Goal: Find specific page/section: Find specific page/section

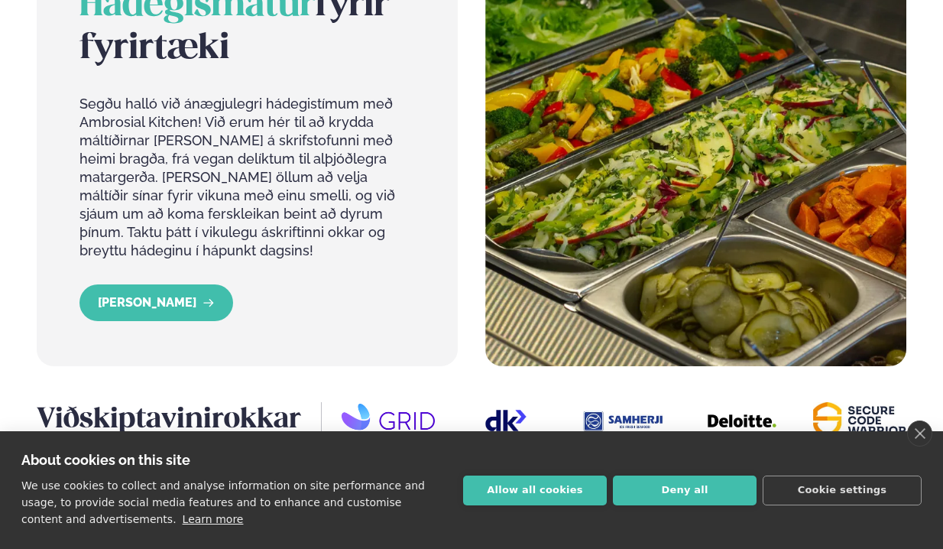
scroll to position [1544, 0]
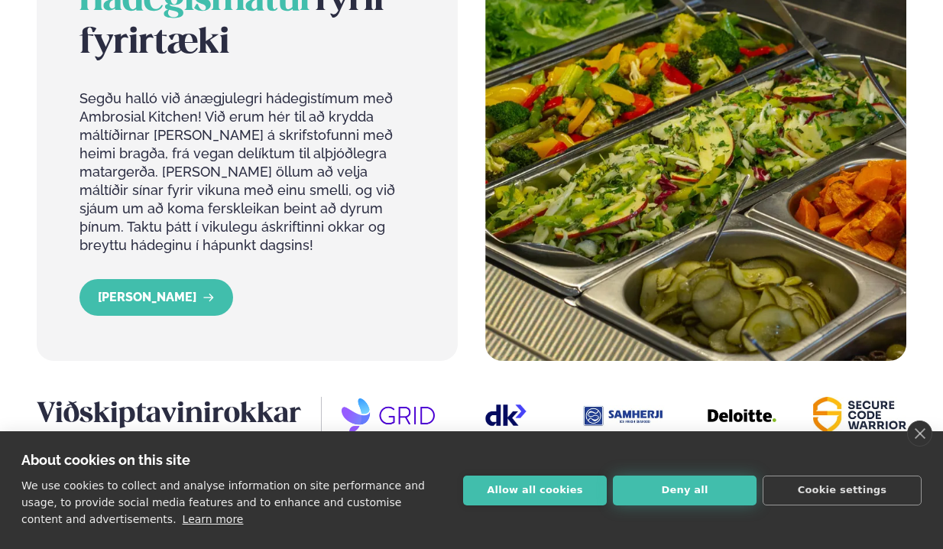
click at [648, 488] on button "Deny all" at bounding box center [685, 490] width 144 height 30
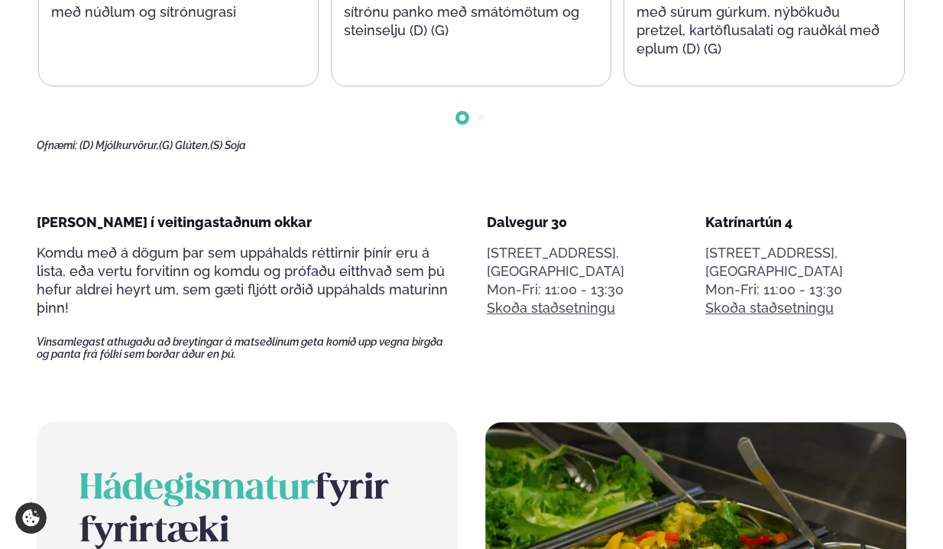
scroll to position [0, 0]
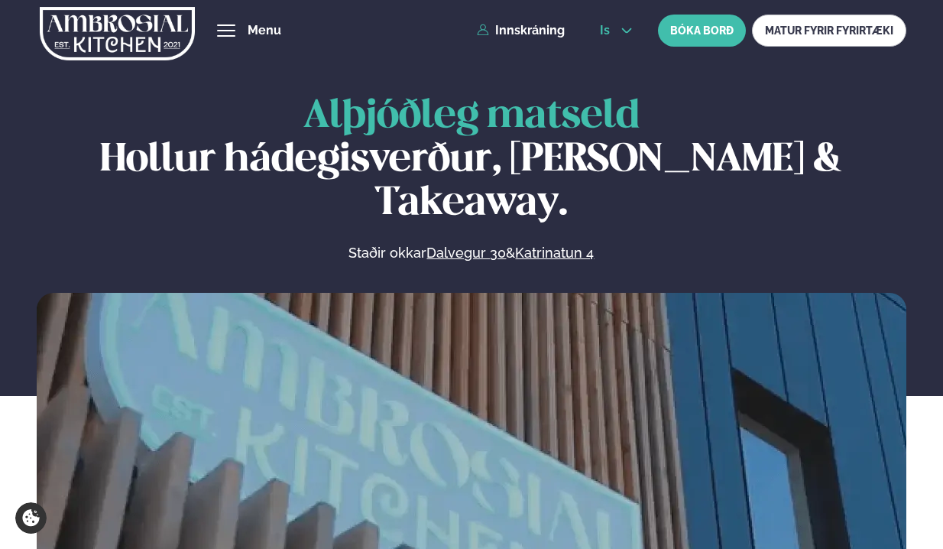
click at [608, 28] on span "is" at bounding box center [607, 30] width 15 height 12
click at [610, 55] on link "en" at bounding box center [616, 58] width 57 height 31
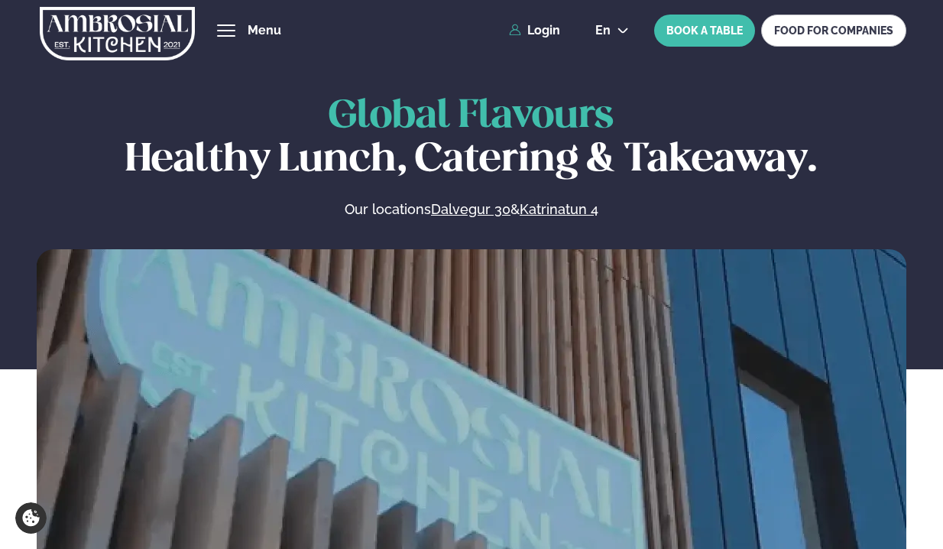
click at [235, 29] on button "hamburger" at bounding box center [226, 30] width 18 height 18
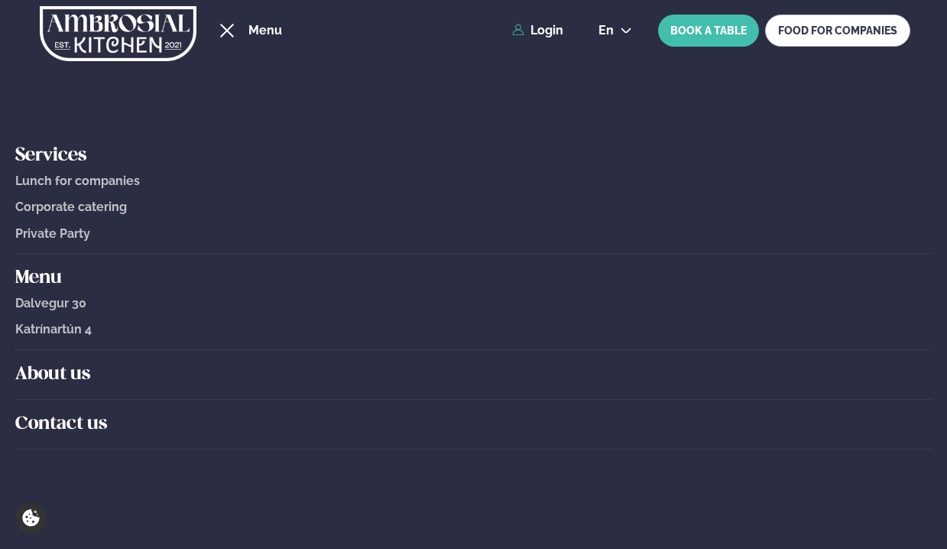
click at [65, 302] on span "Dalvegur 30" at bounding box center [50, 303] width 71 height 15
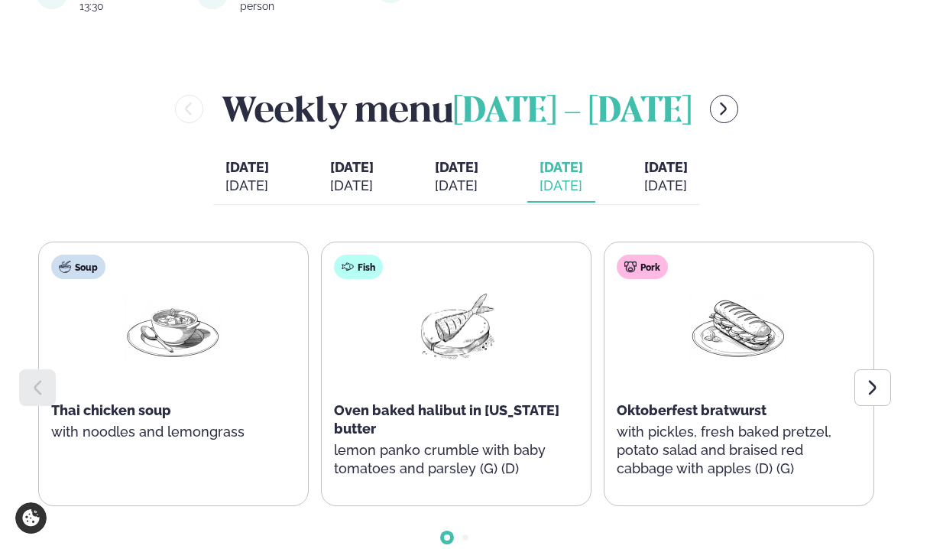
scroll to position [596, 0]
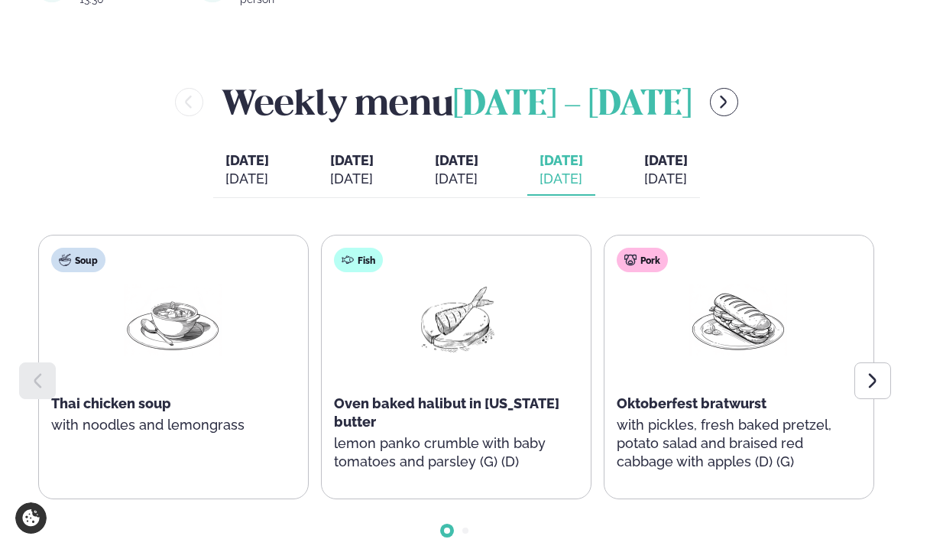
click at [346, 413] on span "Oven baked halibut in [US_STATE] butter" at bounding box center [446, 412] width 225 height 34
click at [361, 250] on div "Fish" at bounding box center [358, 260] width 49 height 24
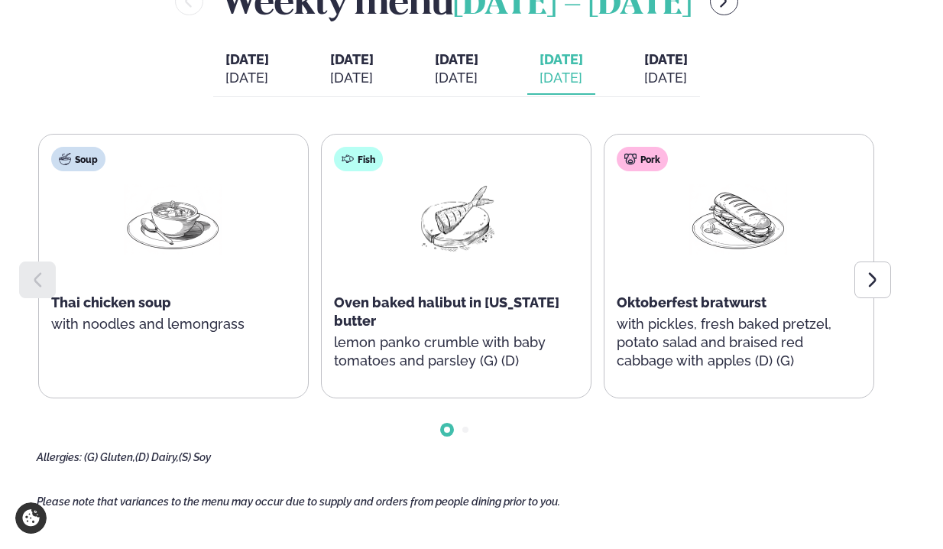
scroll to position [659, 0]
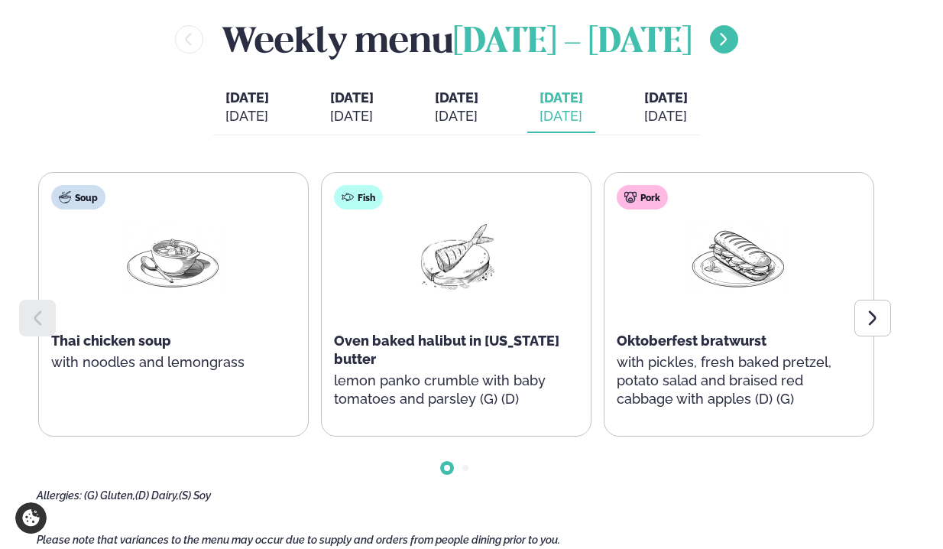
click at [732, 37] on icon "menu-btn-right" at bounding box center [723, 39] width 17 height 17
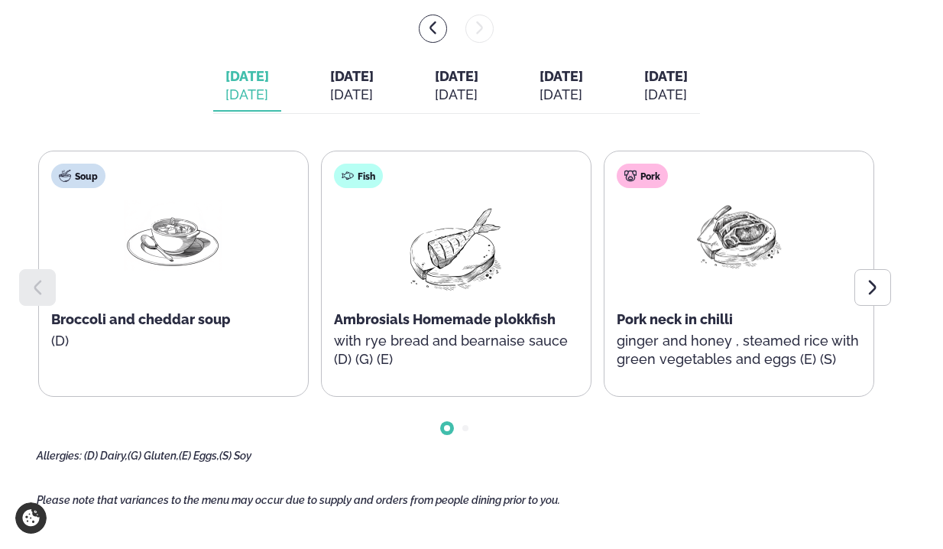
click at [467, 304] on div "Fish Ambrosials Homemade plokkfish with rye bread and bearnaise sauce (D) (G) (…" at bounding box center [455, 273] width 267 height 244
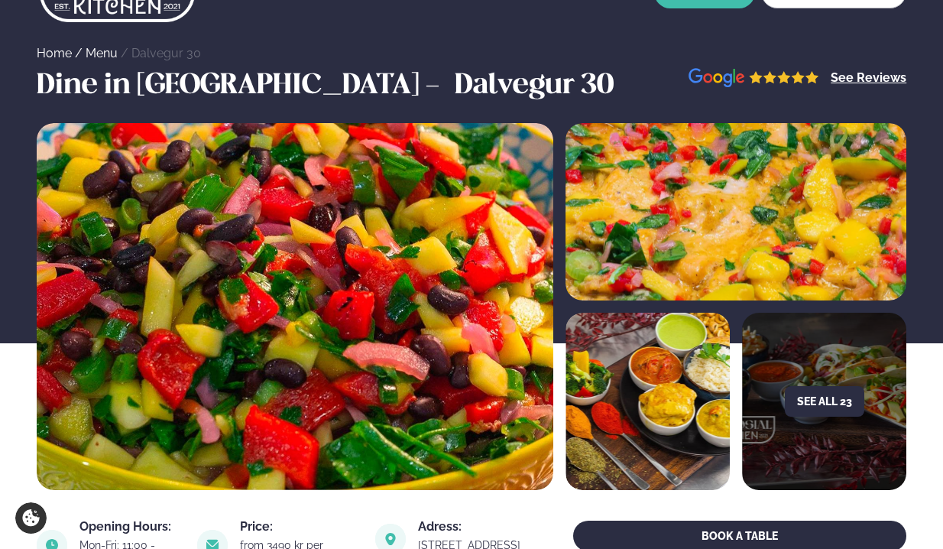
scroll to position [0, 0]
